Goal: Complete application form

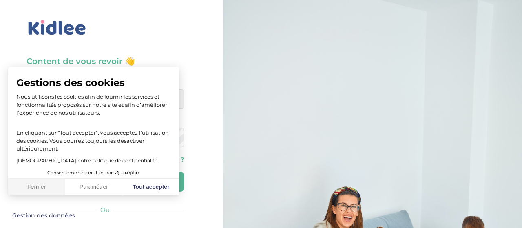
click at [40, 191] on button "Fermer" at bounding box center [36, 187] width 57 height 17
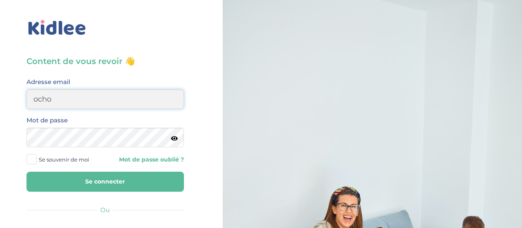
click at [72, 103] on input "ocho" at bounding box center [106, 99] width 158 height 20
type input "[PERSON_NAME][EMAIL_ADDRESS][PERSON_NAME][DOMAIN_NAME]"
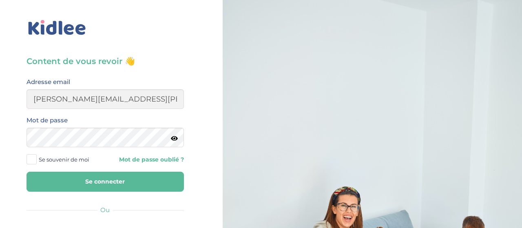
click at [80, 179] on button "Se connecter" at bounding box center [106, 182] width 158 height 20
click at [35, 158] on span at bounding box center [32, 159] width 10 height 10
click at [0, 0] on input "Se souvenir de moi" at bounding box center [0, 0] width 0 height 0
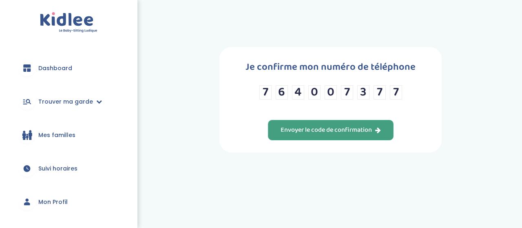
click at [304, 135] on div "Envoyer le code de confirmation" at bounding box center [331, 130] width 100 height 9
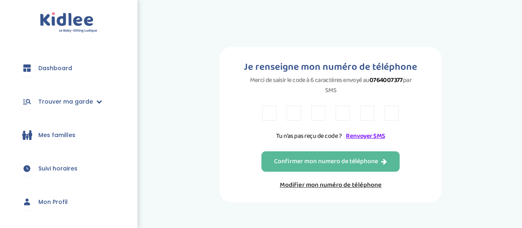
click at [267, 118] on input "text" at bounding box center [269, 113] width 14 height 15
type input "N"
type input "V"
type input "N"
type input "X"
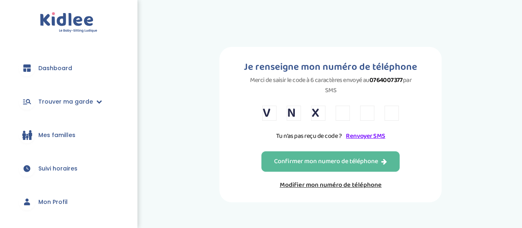
type input "M"
type input "2"
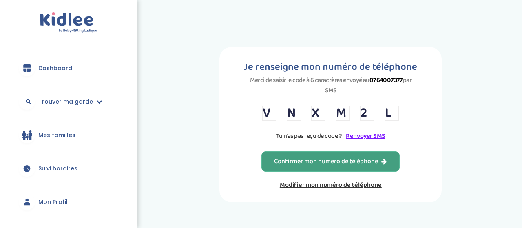
type input "L"
click at [321, 164] on div "Confirmer mon numero de téléphone" at bounding box center [330, 161] width 113 height 9
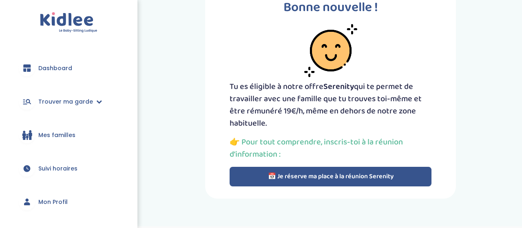
scroll to position [32, 0]
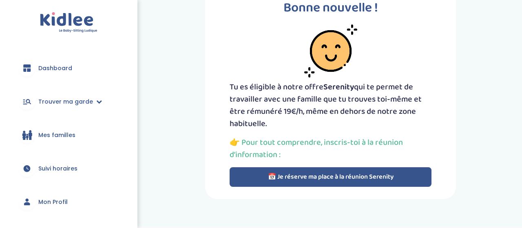
click at [49, 165] on span "Suivi horaires" at bounding box center [57, 168] width 39 height 9
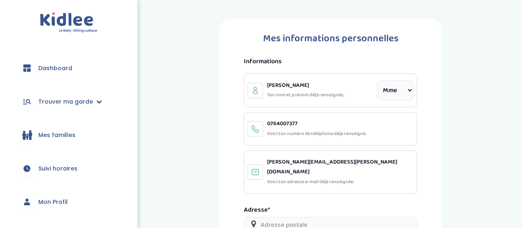
select select "1"
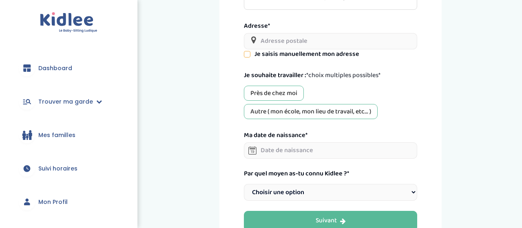
scroll to position [186, 0]
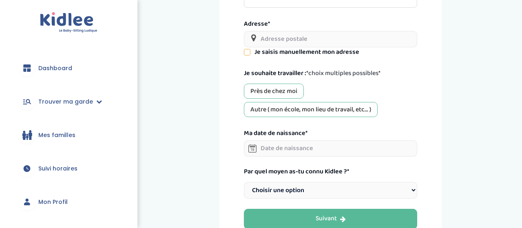
click at [275, 87] on div "Près de chez moi" at bounding box center [274, 91] width 60 height 15
click at [277, 102] on div "Autre ( mon école, mon lieu de travail, etc... )" at bounding box center [311, 109] width 134 height 15
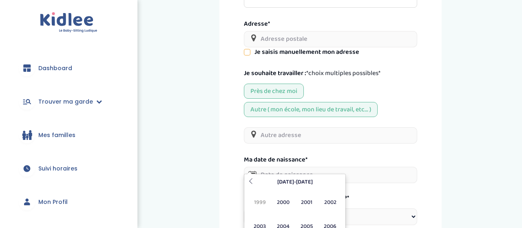
click at [279, 167] on input "text" at bounding box center [330, 175] width 173 height 16
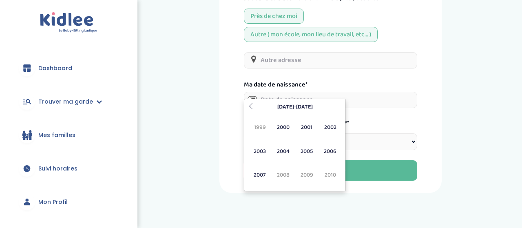
scroll to position [262, 0]
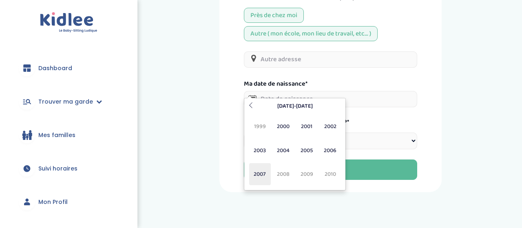
click at [261, 171] on span "2007" at bounding box center [260, 174] width 22 height 22
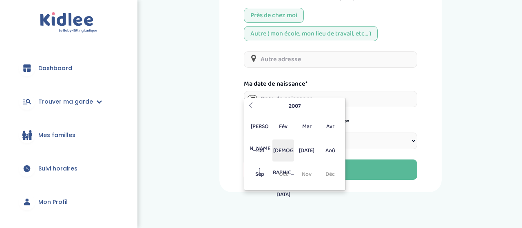
click at [283, 147] on span "Jui" at bounding box center [284, 151] width 22 height 22
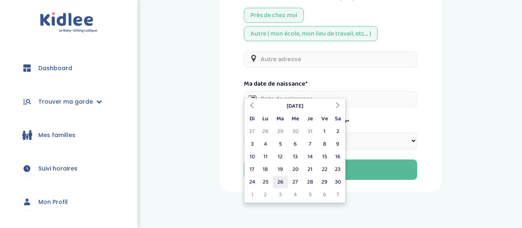
click at [281, 183] on td "26" at bounding box center [280, 182] width 15 height 13
type input "26-06-2007"
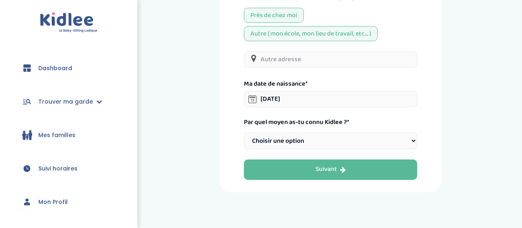
click at [244, 133] on select "Choisir une option Bouche à Oreille Google Plateforme Gens de confiance Faceboo…" at bounding box center [330, 141] width 173 height 17
select select "6"
click option "Instagram" at bounding box center [0, 0] width 0 height 0
click at [296, 79] on label "Ma date de naissance*" at bounding box center [276, 84] width 64 height 10
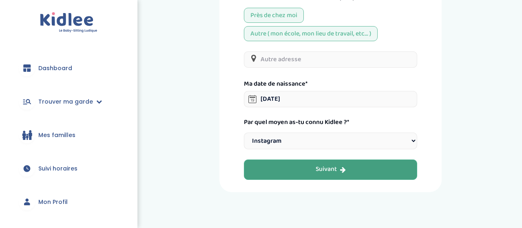
click at [316, 165] on div "Suivant" at bounding box center [331, 169] width 30 height 9
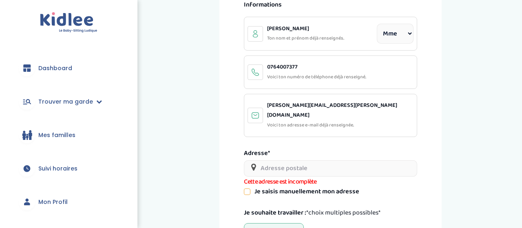
scroll to position [58, 0]
click at [302, 160] on input "text" at bounding box center [330, 168] width 173 height 16
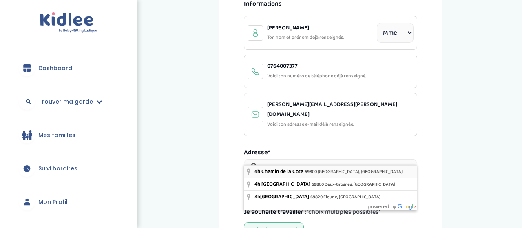
type input "4h Chemin de la Cote, 69800 Saint-Priest, France"
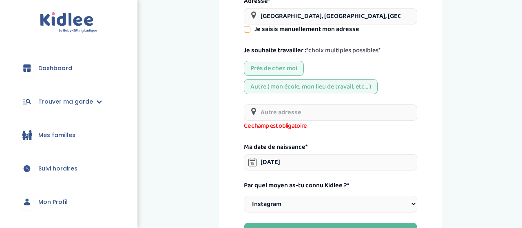
scroll to position [208, 0]
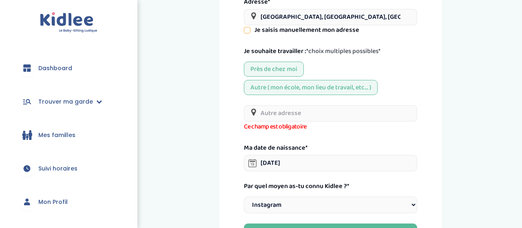
click at [347, 80] on div "Autre ( mon école, mon lieu de travail, etc... )" at bounding box center [311, 87] width 134 height 15
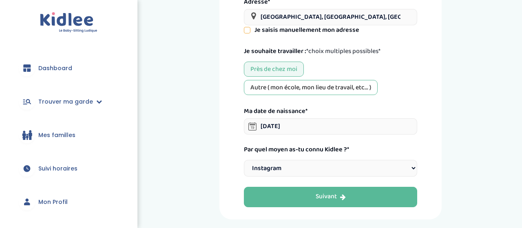
click at [296, 80] on div "Autre ( mon école, mon lieu de travail, etc... )" at bounding box center [311, 87] width 134 height 15
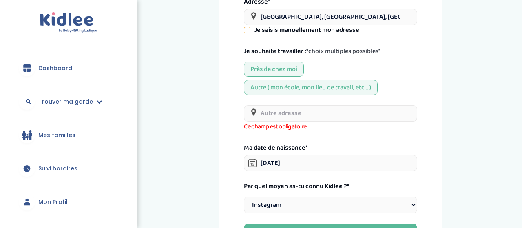
click at [286, 105] on input "text" at bounding box center [330, 113] width 173 height 16
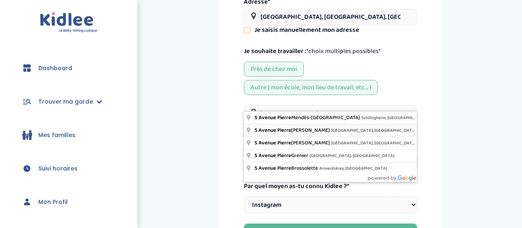
type input "5 Avenue Pierre Mendès France, Bron, France"
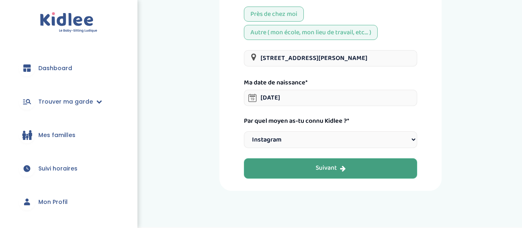
scroll to position [252, 0]
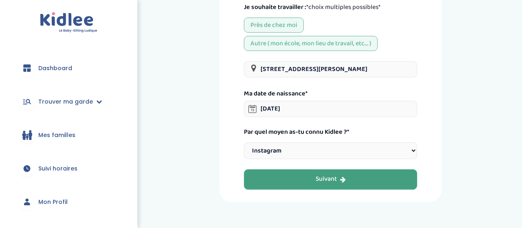
click at [318, 169] on button "Suivant" at bounding box center [330, 179] width 173 height 20
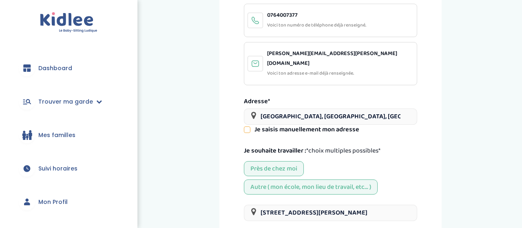
scroll to position [109, 0]
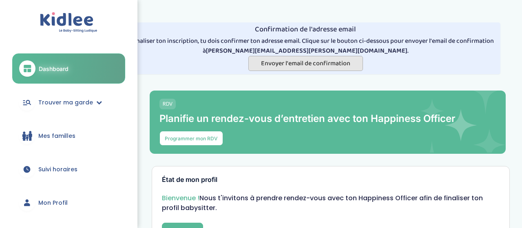
click at [280, 64] on span "Envoyer l'email de confirmation" at bounding box center [305, 63] width 89 height 10
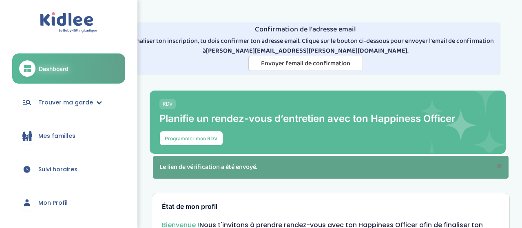
click at [88, 105] on span "Trouver ma garde" at bounding box center [65, 102] width 55 height 9
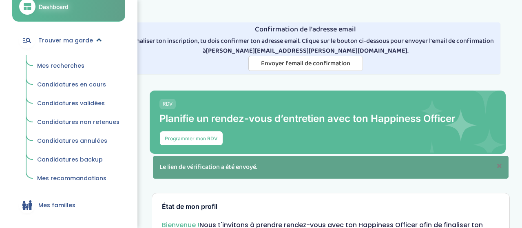
scroll to position [63, 0]
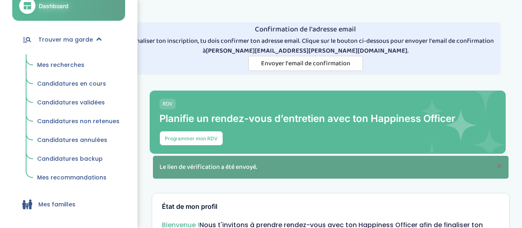
click at [61, 62] on span "Mes recherches" at bounding box center [60, 65] width 47 height 8
click at [53, 64] on span "Mes recherches" at bounding box center [60, 65] width 47 height 8
click at [56, 200] on link "Mes familles" at bounding box center [68, 204] width 113 height 29
click at [103, 36] on link "Trouver ma garde" at bounding box center [68, 39] width 113 height 29
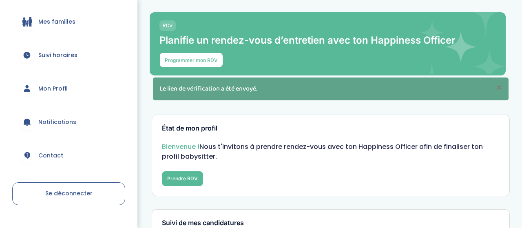
scroll to position [79, 0]
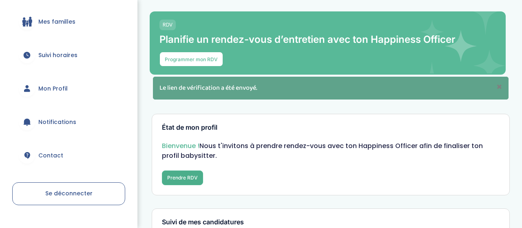
click at [182, 177] on button "Prendre RDV" at bounding box center [182, 178] width 41 height 15
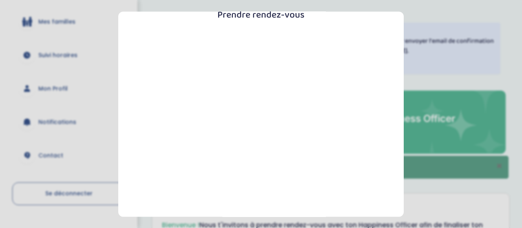
scroll to position [0, 0]
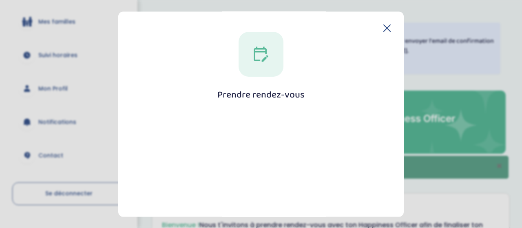
click at [389, 27] on icon at bounding box center [387, 28] width 7 height 7
